Goal: Obtain resource: Download file/media

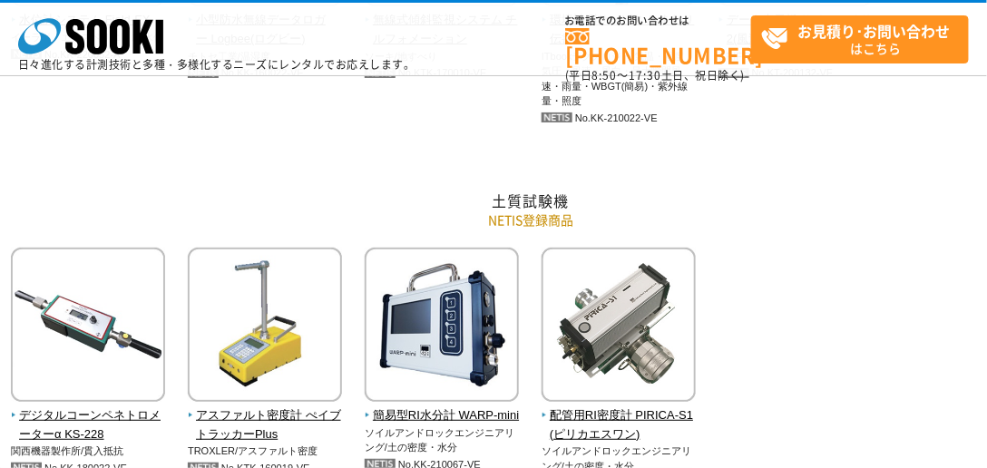
scroll to position [2369, 0]
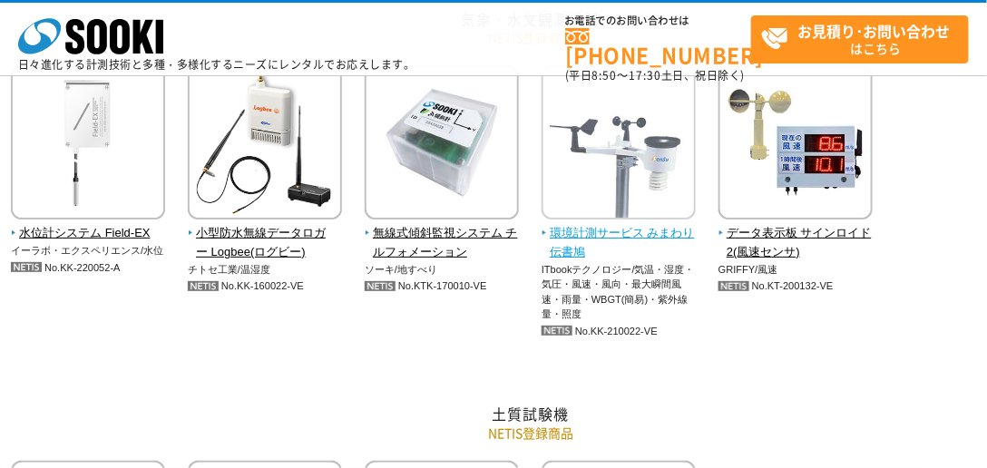
click at [633, 231] on span "環境計測サービス みまわり伝書鳩" at bounding box center [619, 243] width 155 height 38
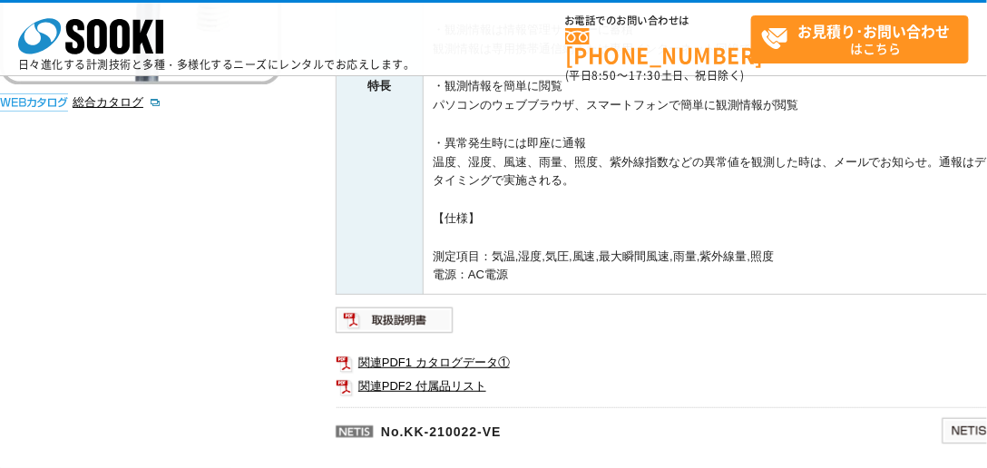
scroll to position [501, 0]
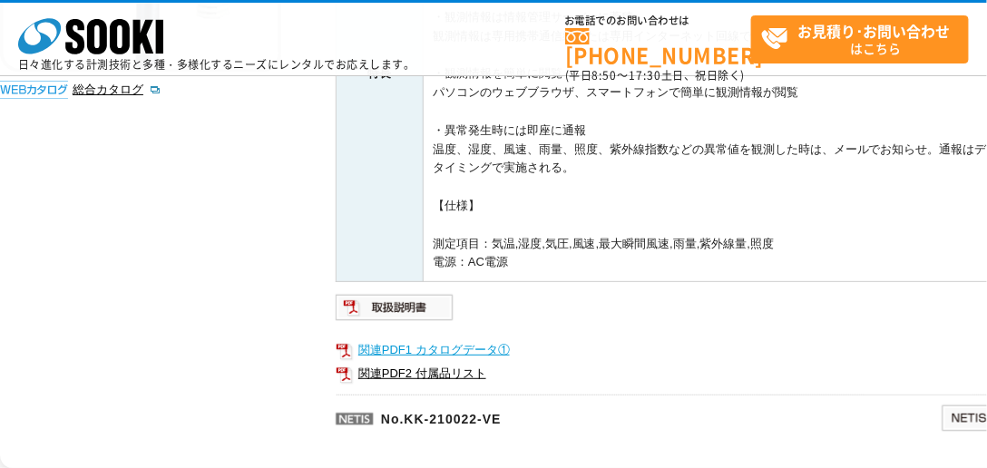
click at [398, 348] on link "関連PDF1 カタログデータ①" at bounding box center [699, 351] width 726 height 24
click at [418, 349] on link "関連PDF1 カタログデータ①" at bounding box center [699, 351] width 726 height 24
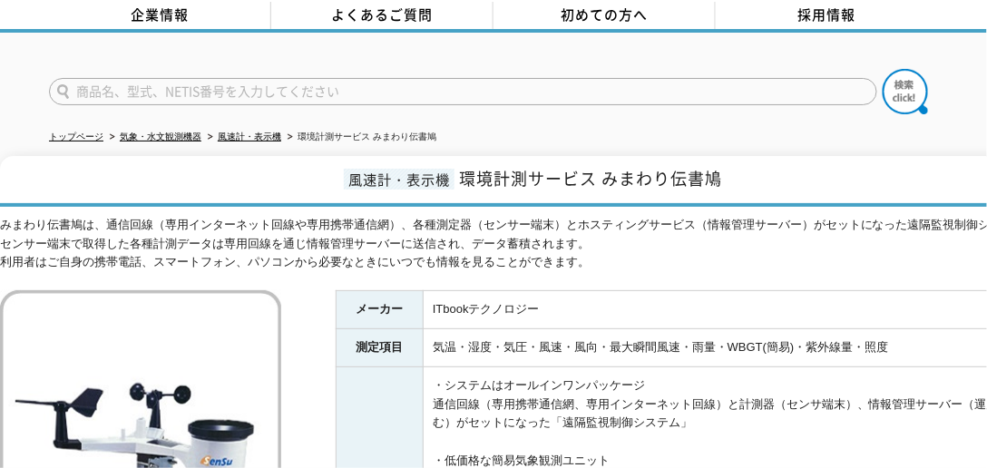
scroll to position [0, 0]
